Goal: Information Seeking & Learning: Learn about a topic

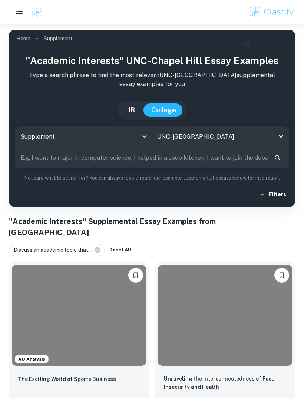
click at [143, 139] on body "We value your privacy We use cookies to enhance your browsing experience, serve…" at bounding box center [152, 223] width 304 height 398
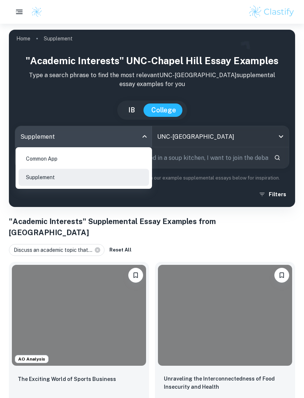
click at [235, 97] on div at bounding box center [152, 199] width 304 height 398
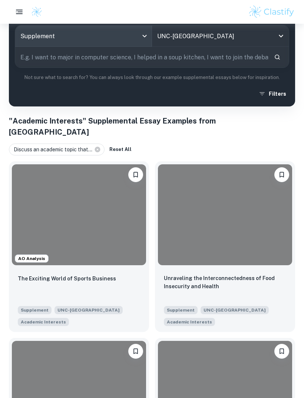
scroll to position [83, 0]
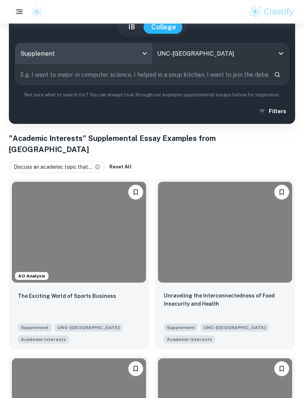
click at [232, 78] on input "text" at bounding box center [141, 75] width 253 height 21
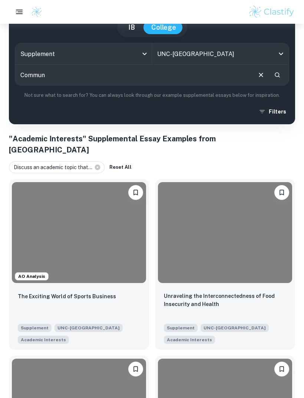
type input "Commun"
click at [270, 107] on button "Filters" at bounding box center [273, 111] width 32 height 13
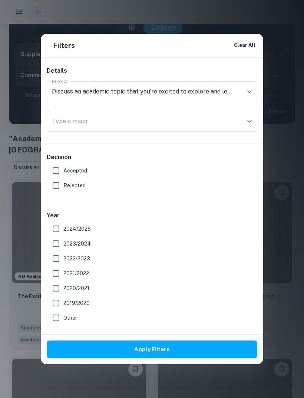
scroll to position [83, 0]
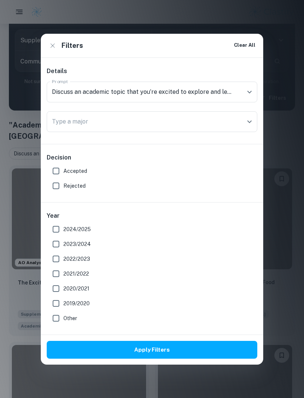
click at [241, 97] on div at bounding box center [244, 92] width 19 height 10
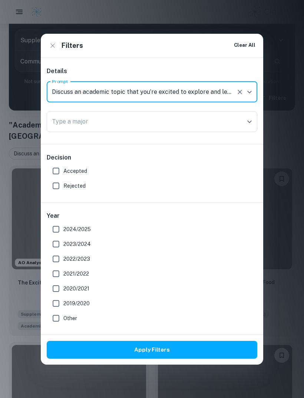
scroll to position [96, 0]
click at [247, 96] on icon "Open" at bounding box center [249, 91] width 9 height 9
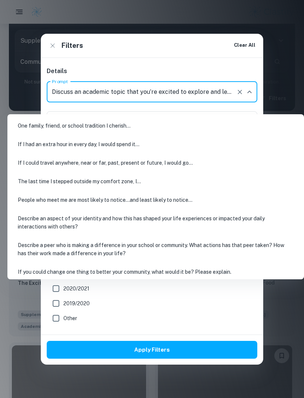
scroll to position [83, 0]
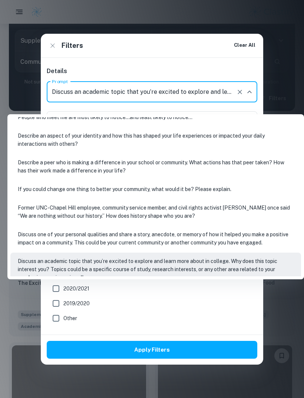
click at [242, 239] on li "Discuss one of your personal qualities and share a story, anecdote, or memory o…" at bounding box center [155, 238] width 291 height 25
type input "Discuss one of your personal qualities and share a story, anecdote, or memory o…"
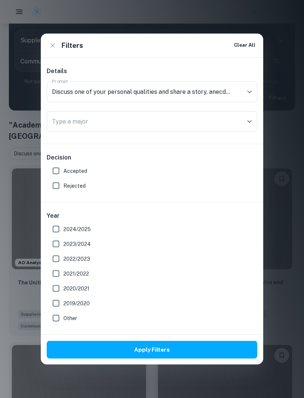
scroll to position [96, 0]
click at [232, 355] on button "Apply Filters" at bounding box center [152, 350] width 211 height 18
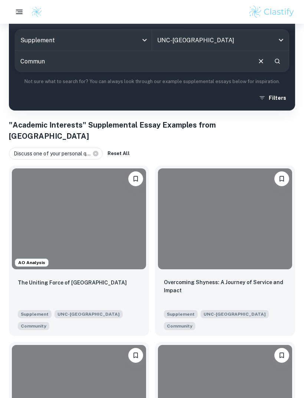
click at [260, 59] on icon "Clear" at bounding box center [261, 61] width 8 height 8
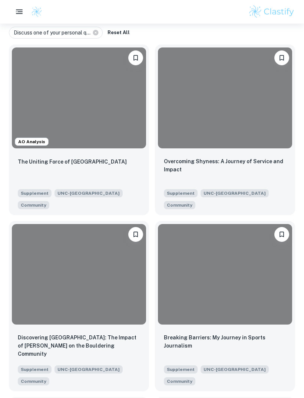
scroll to position [217, 0]
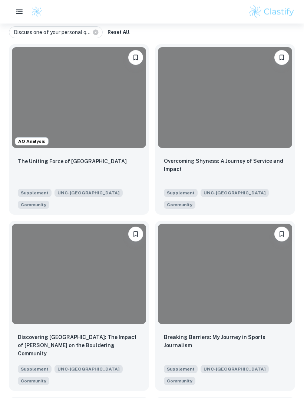
click at [262, 157] on p "Overcoming Shyness: A Journey of Service and Impact" at bounding box center [225, 165] width 122 height 16
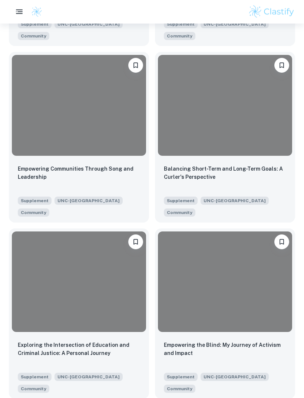
scroll to position [562, 0]
click at [235, 165] on p "Balancing Short-Term and Long-Term Goals: A Curler's Perspective" at bounding box center [225, 173] width 122 height 16
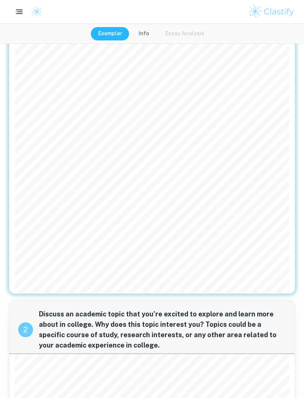
scroll to position [133, 0]
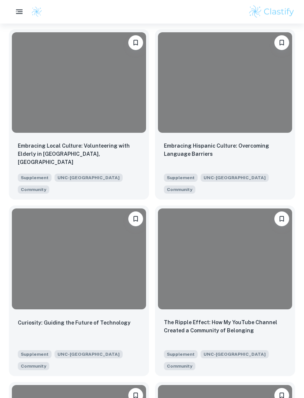
scroll to position [1141, 0]
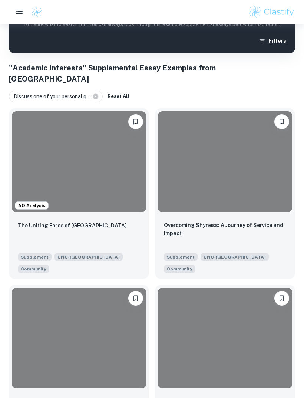
scroll to position [149, 0]
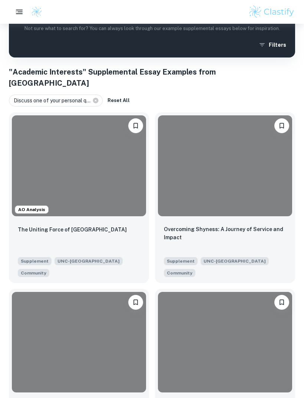
click at [257, 162] on div at bounding box center [225, 165] width 134 height 101
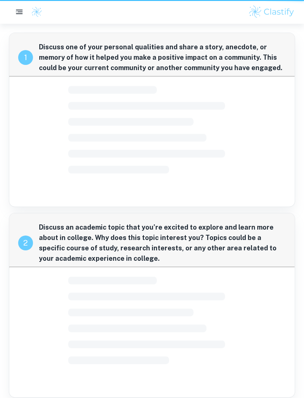
scroll to position [24, 0]
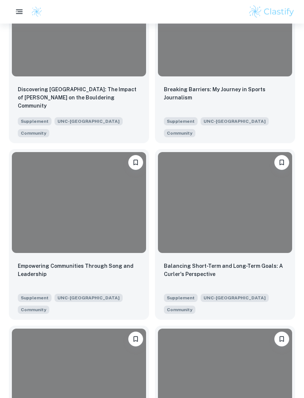
scroll to position [472, 0]
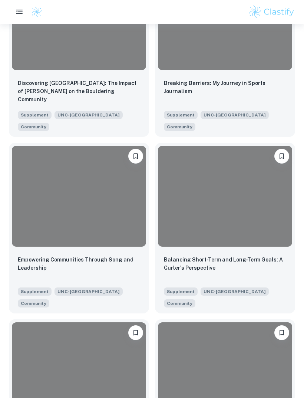
click at [109, 206] on div at bounding box center [79, 196] width 134 height 101
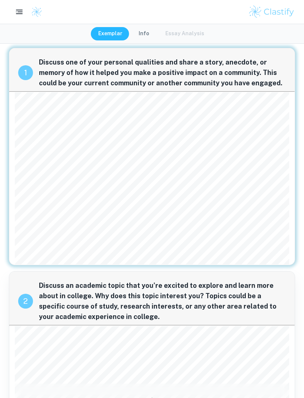
scroll to position [5, 0]
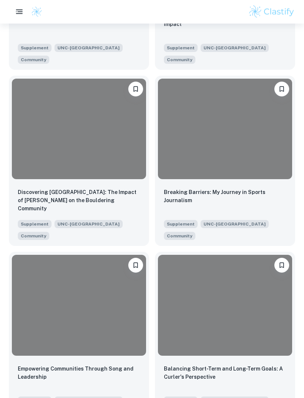
scroll to position [363, 0]
click at [235, 138] on div at bounding box center [225, 129] width 134 height 101
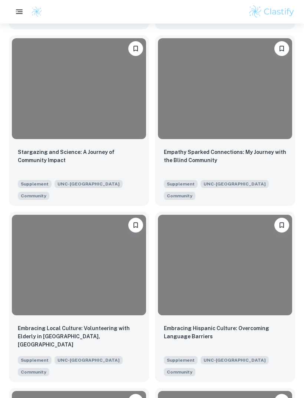
scroll to position [932, 0]
click at [40, 148] on p "Stargazing and Science: A Journey of Community Impact" at bounding box center [79, 156] width 122 height 16
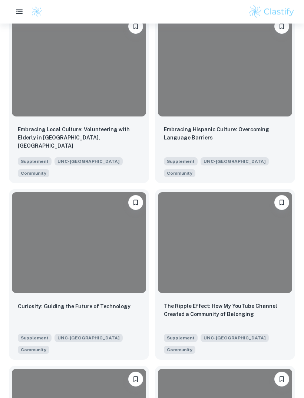
scroll to position [1141, 0]
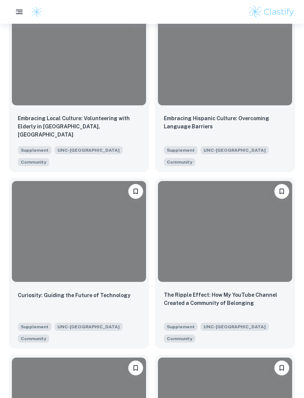
click at [233, 181] on div at bounding box center [225, 231] width 134 height 101
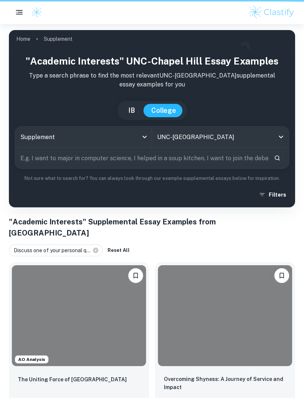
scroll to position [1165, 0]
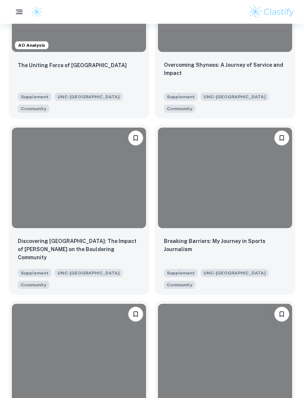
click at [114, 304] on div at bounding box center [79, 354] width 134 height 101
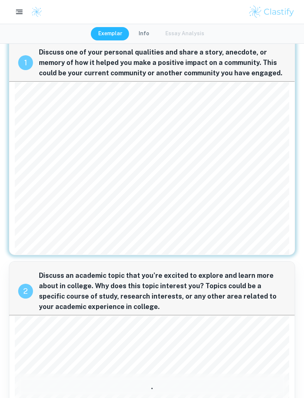
scroll to position [16, 0]
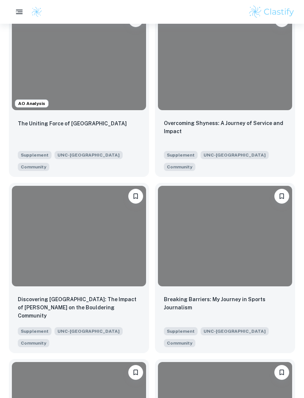
click at [264, 119] on p "Overcoming Shyness: A Journey of Service and Impact" at bounding box center [225, 127] width 122 height 16
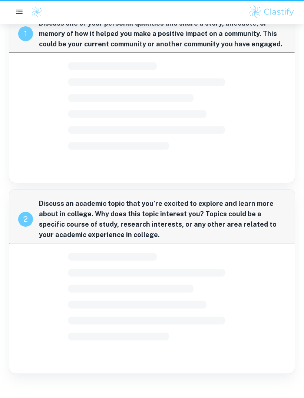
scroll to position [24, 0]
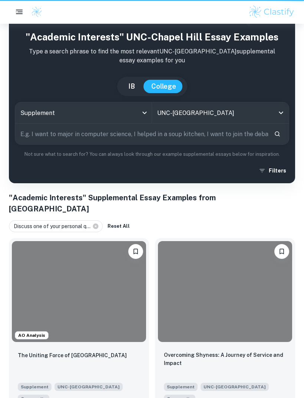
scroll to position [255, 0]
